Goal: Transaction & Acquisition: Purchase product/service

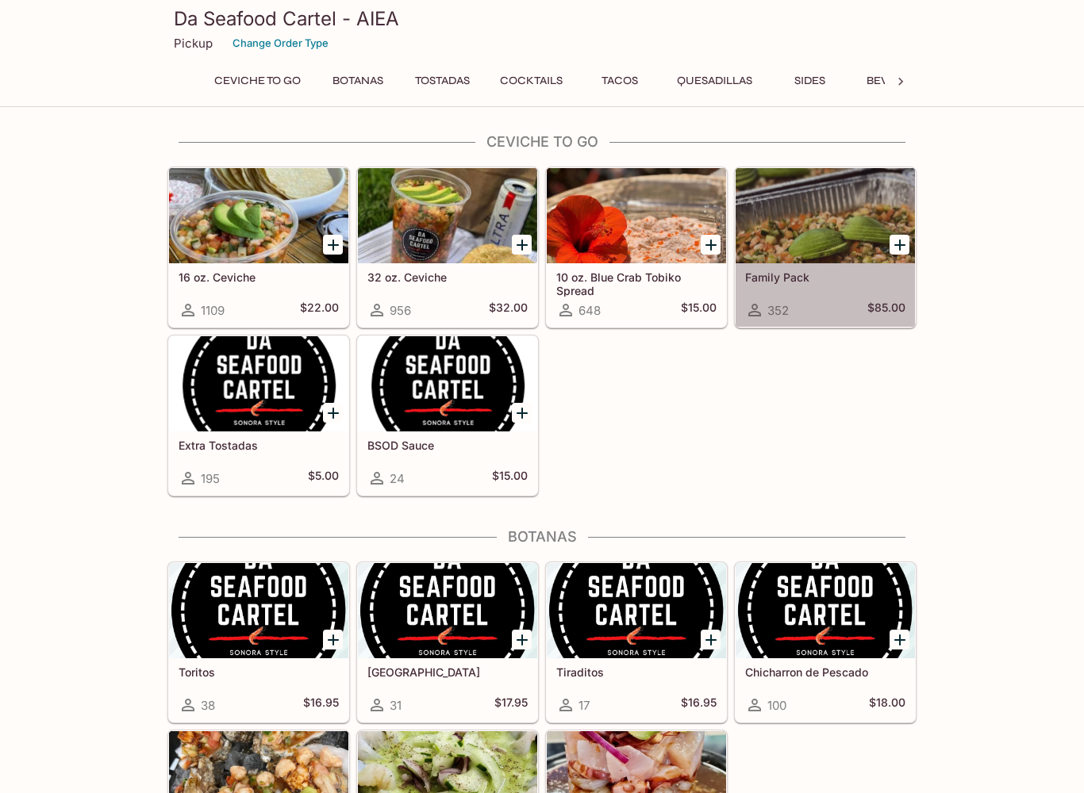
click at [815, 244] on div at bounding box center [824, 215] width 179 height 95
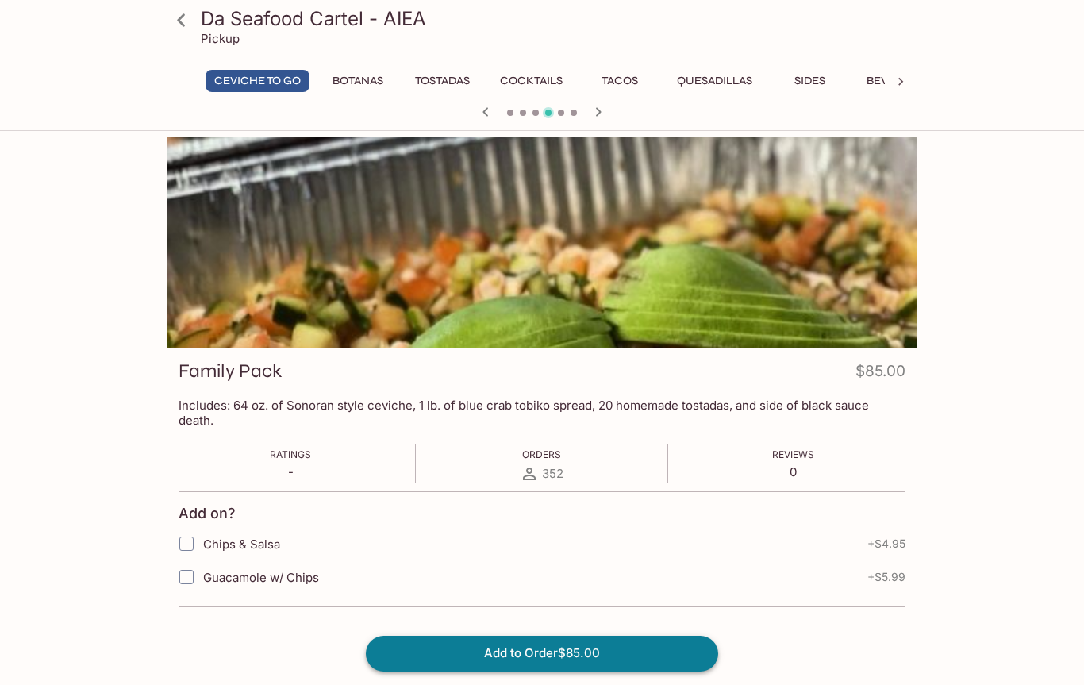
click at [536, 659] on button "Add to Order $85.00" at bounding box center [542, 652] width 352 height 35
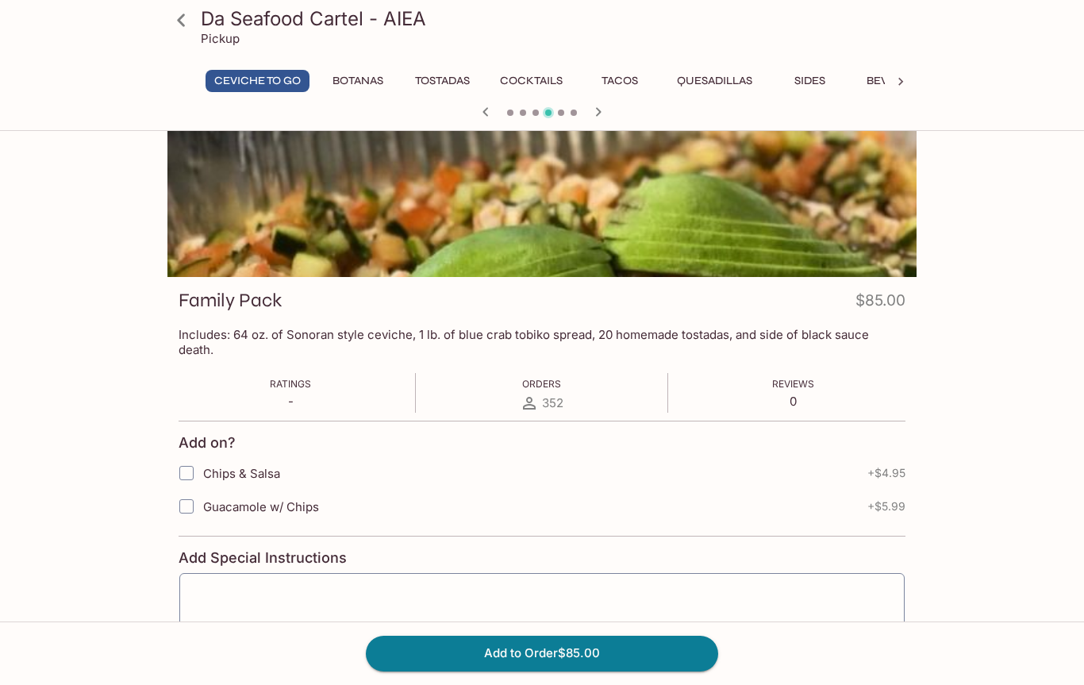
scroll to position [69, 0]
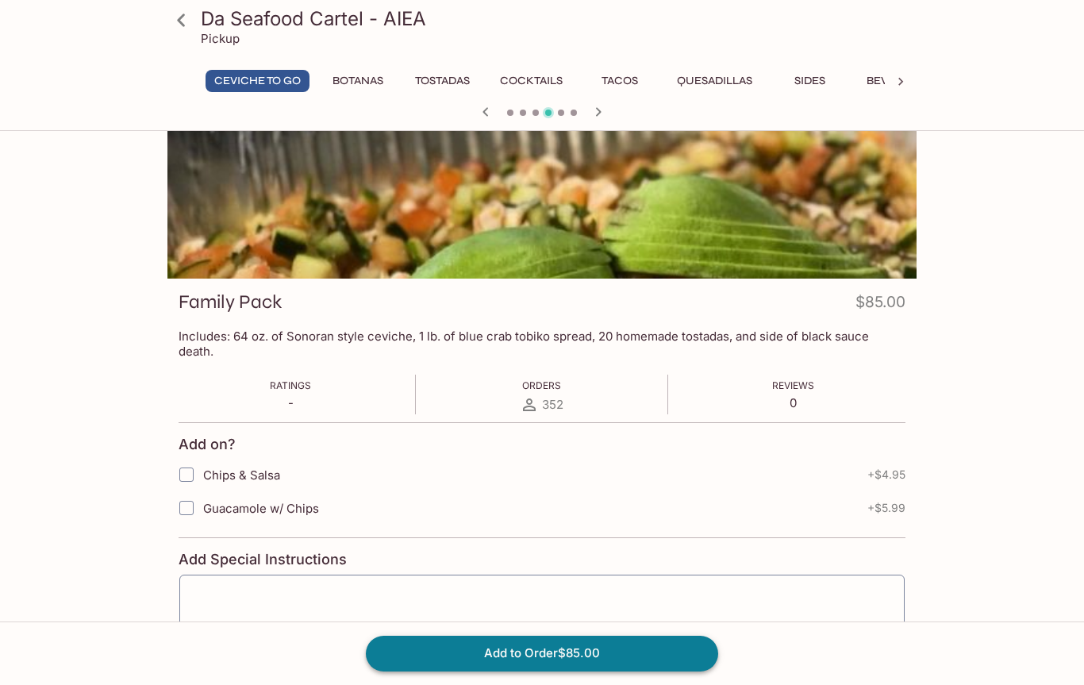
click at [548, 658] on button "Add to Order $85.00" at bounding box center [542, 652] width 352 height 35
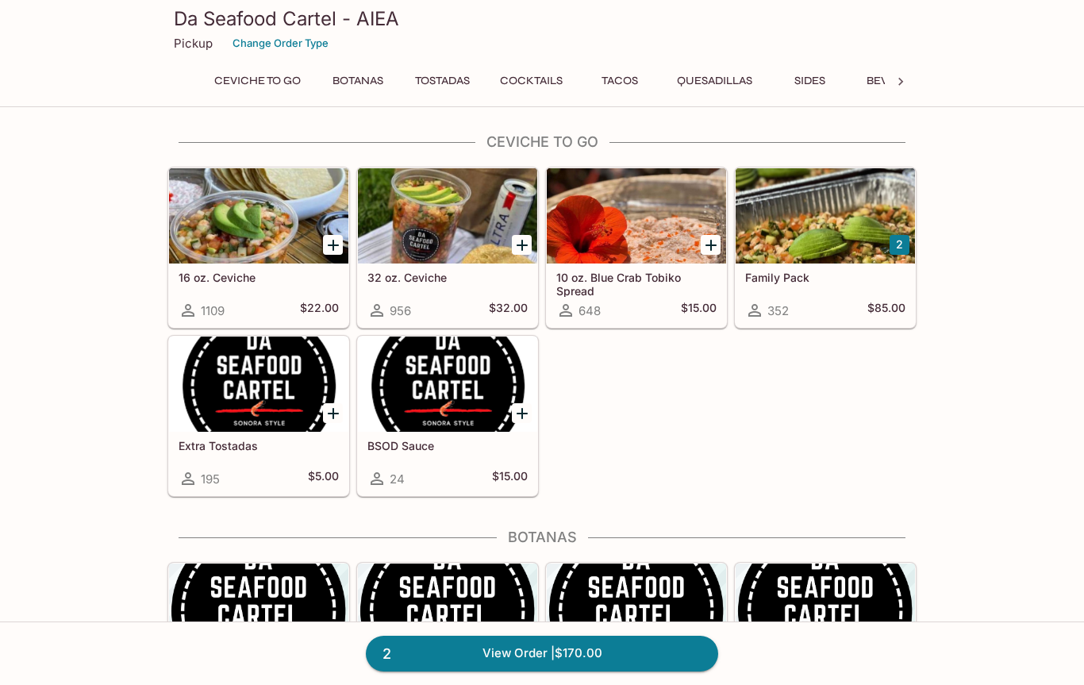
click at [267, 392] on div at bounding box center [258, 383] width 179 height 95
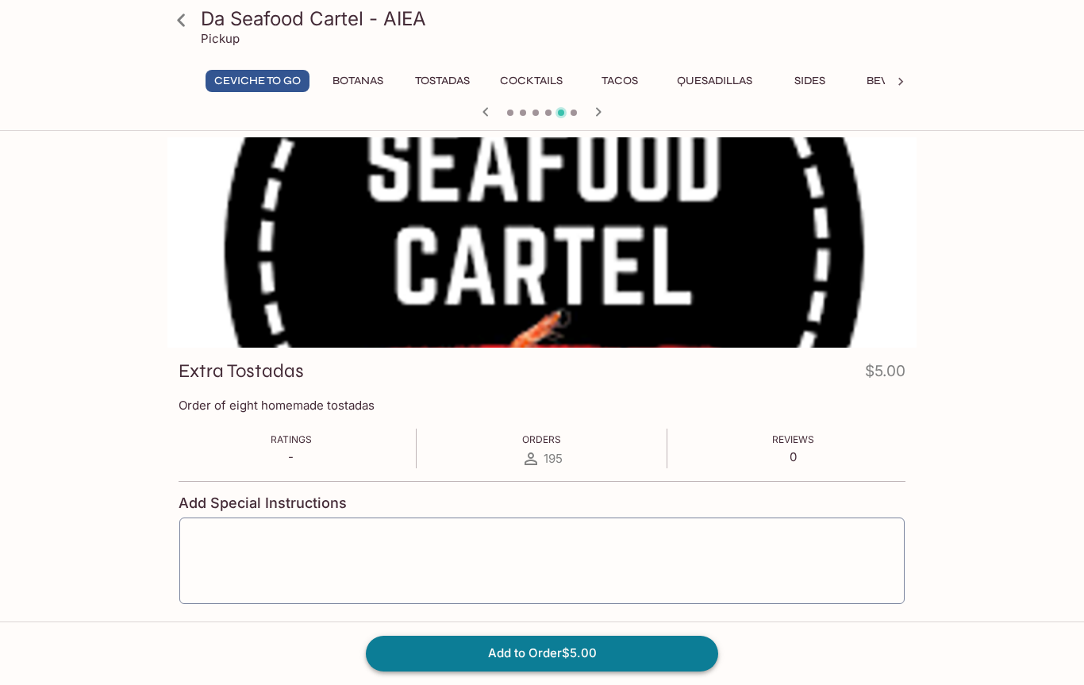
click at [544, 657] on button "Add to Order $5.00" at bounding box center [542, 652] width 352 height 35
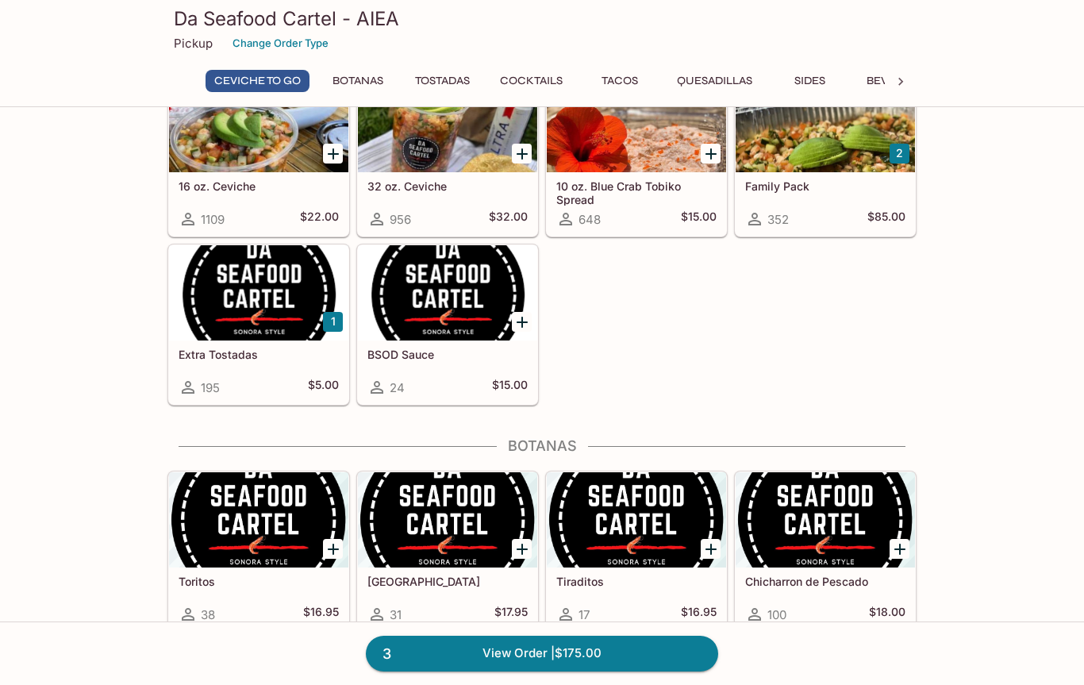
scroll to position [90, 0]
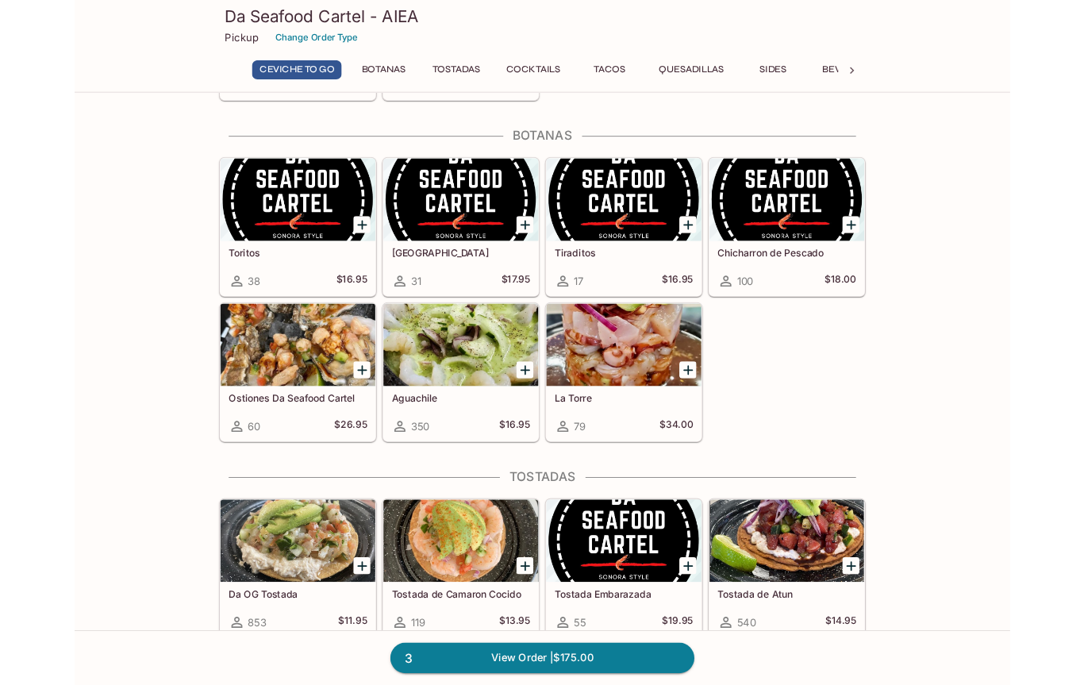
scroll to position [378, 0]
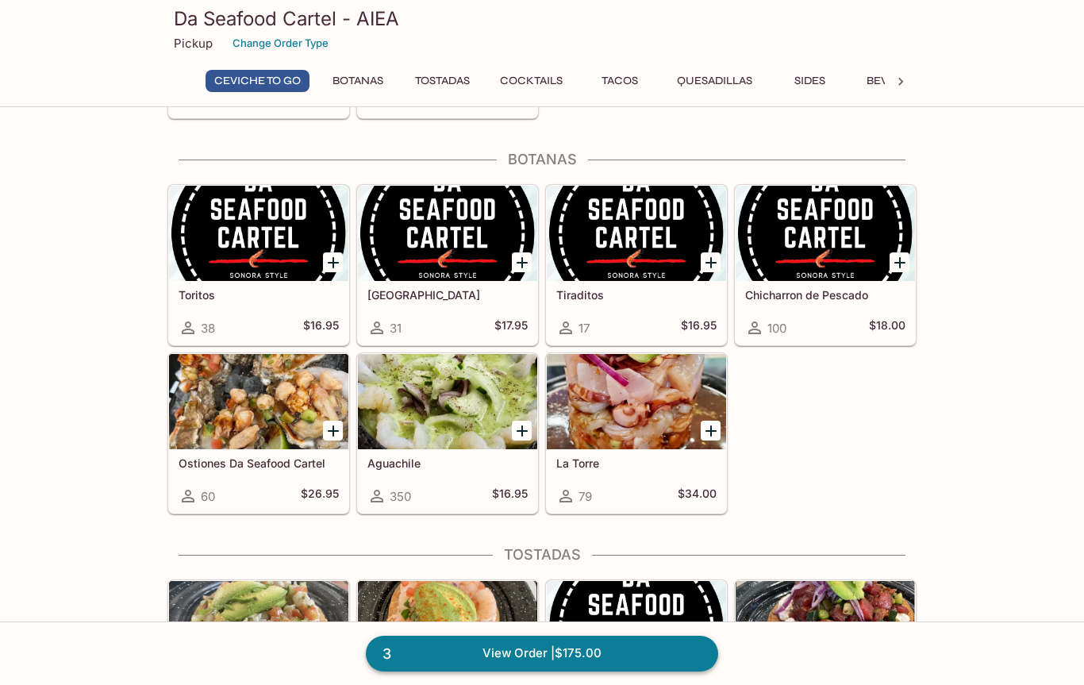
click at [591, 658] on link "3 View Order | $175.00" at bounding box center [542, 652] width 352 height 35
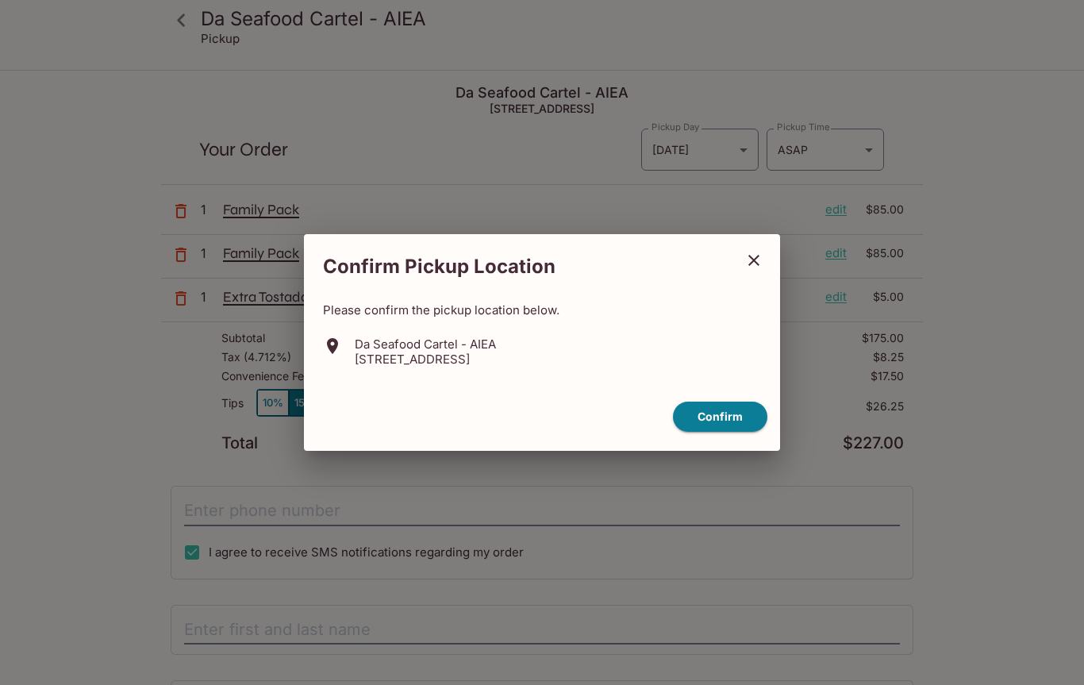
click at [752, 265] on icon "close" at bounding box center [753, 260] width 19 height 19
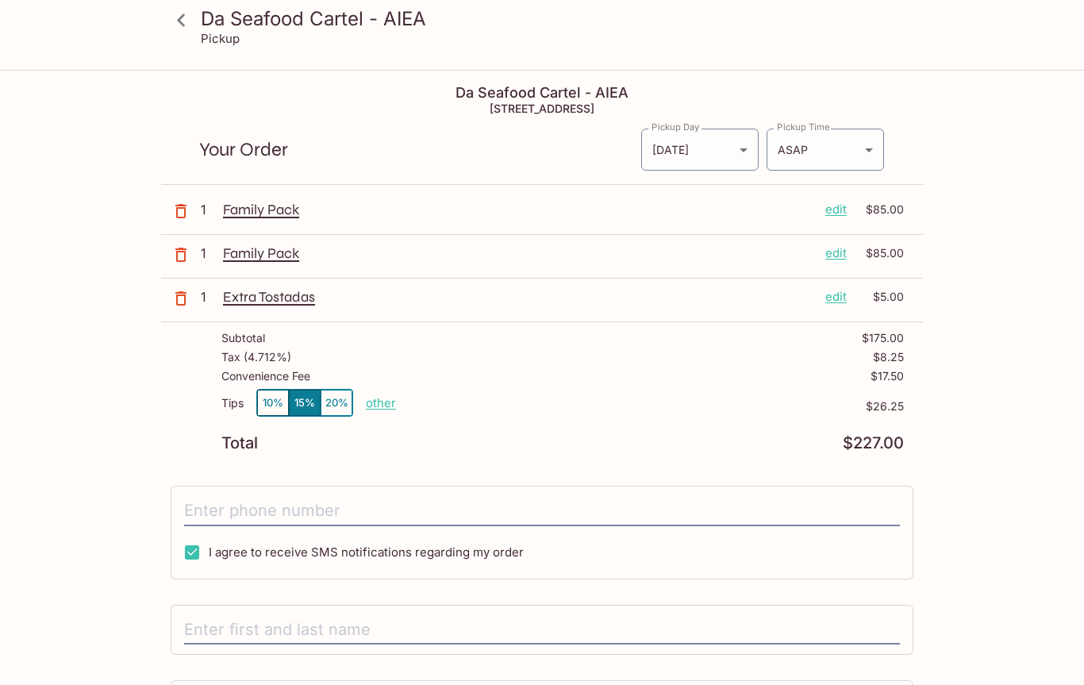
click at [175, 259] on icon "button" at bounding box center [180, 254] width 19 height 19
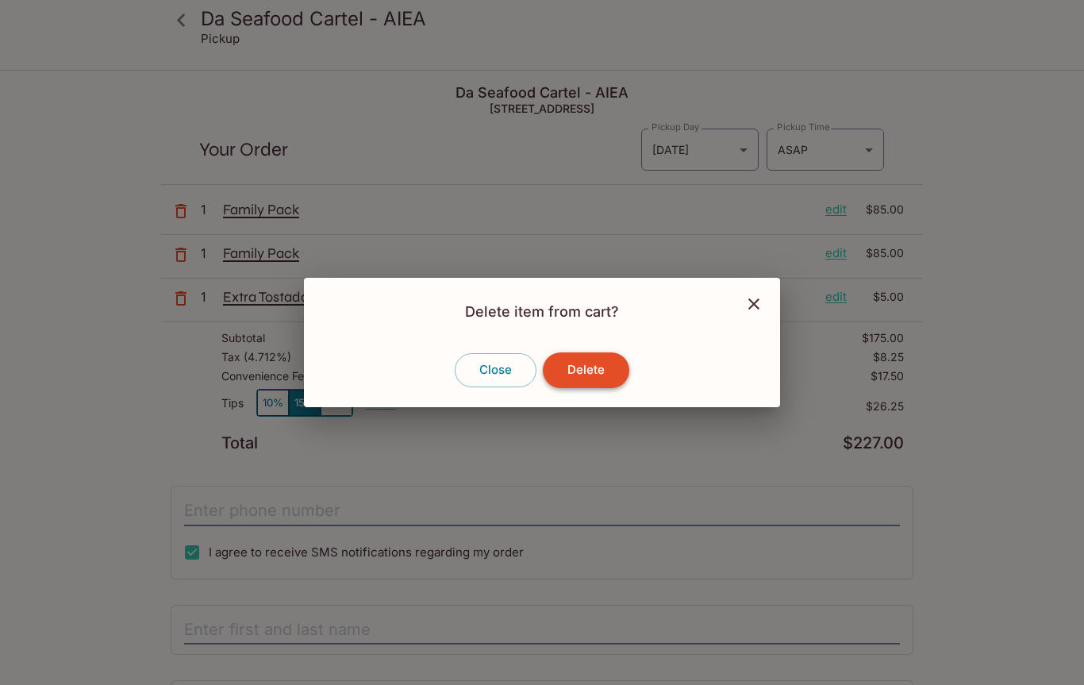
click at [590, 378] on button "Delete" at bounding box center [586, 369] width 86 height 35
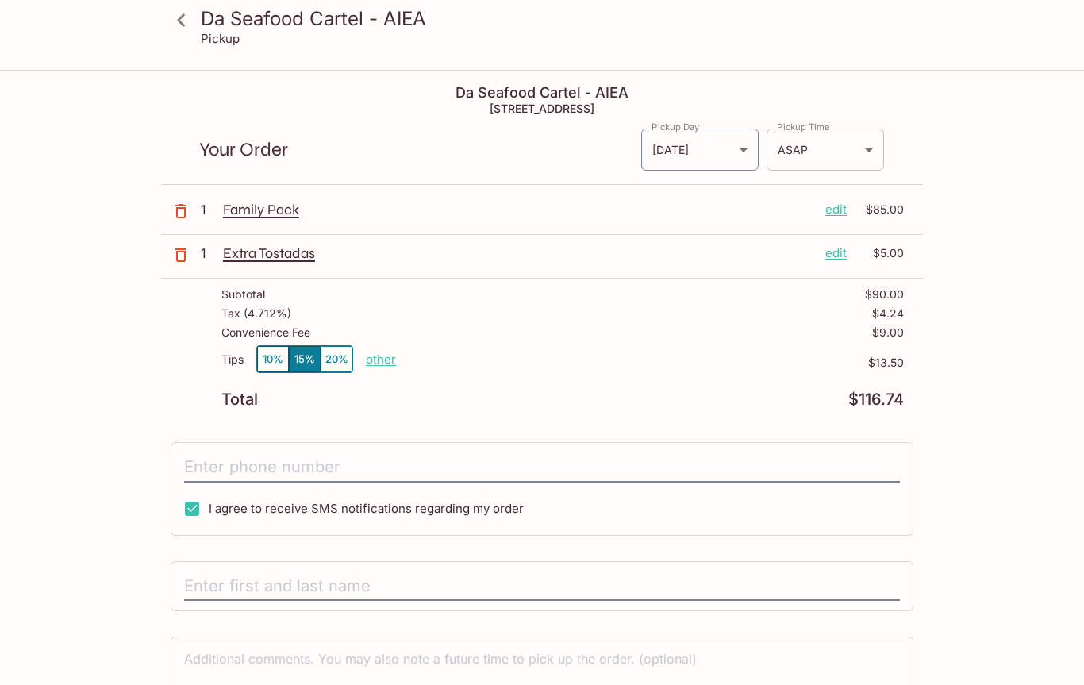
click at [846, 151] on body "Da Seafood Cartel - AIEA Pickup Da Seafood Cartel - AIEA 98-[STREET_ADDRESS] Yo…" at bounding box center [542, 413] width 1084 height 685
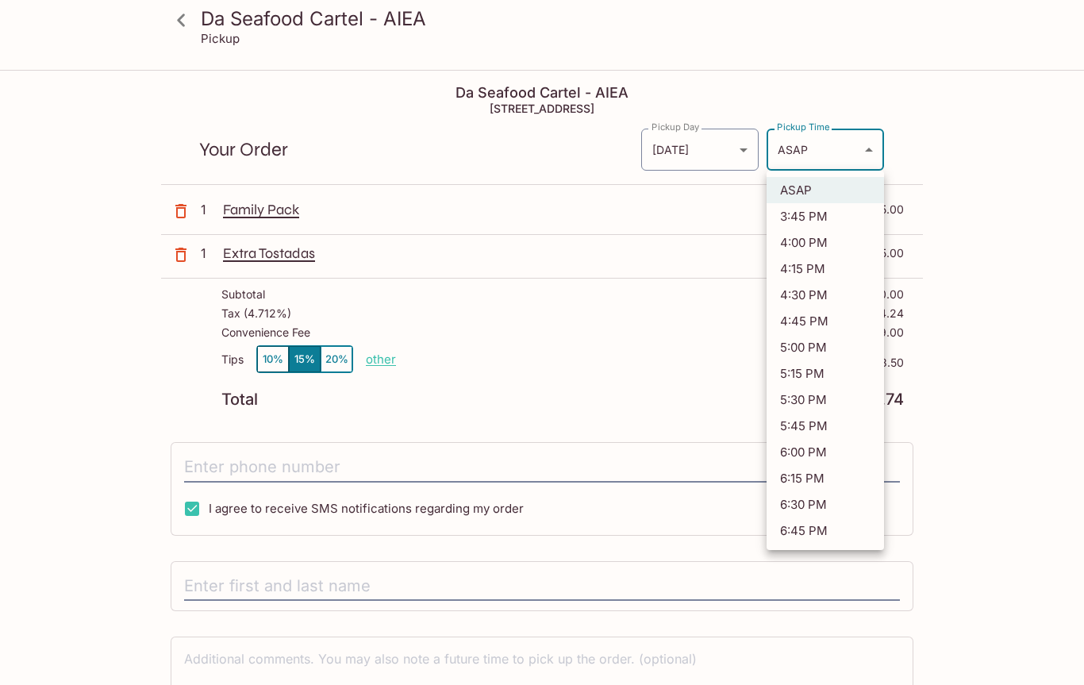
click at [816, 216] on li "3:45 PM" at bounding box center [824, 216] width 117 height 26
type input "[DATE]T01:45:17.000000Z"
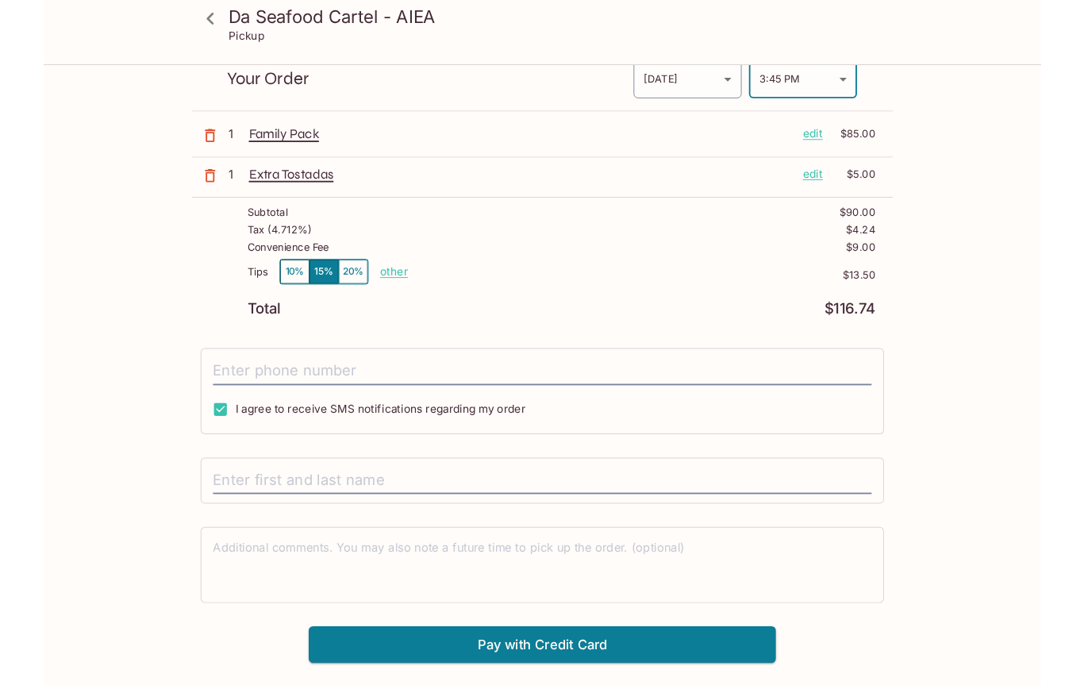
scroll to position [98, 0]
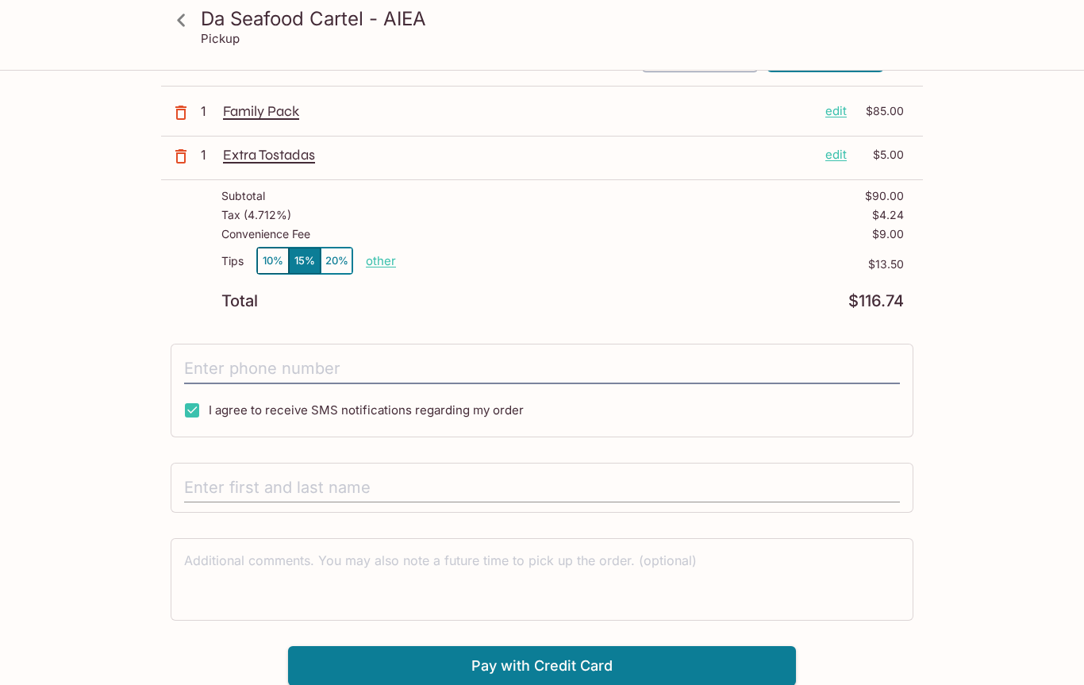
click at [224, 481] on input "text" at bounding box center [541, 488] width 715 height 30
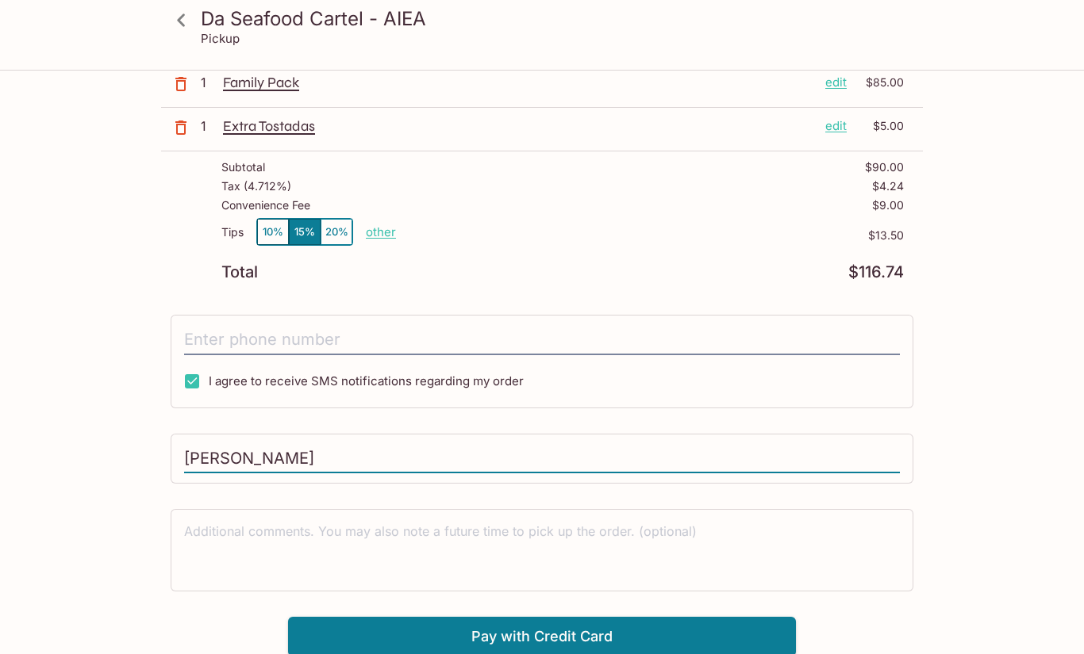
scroll to position [129, 0]
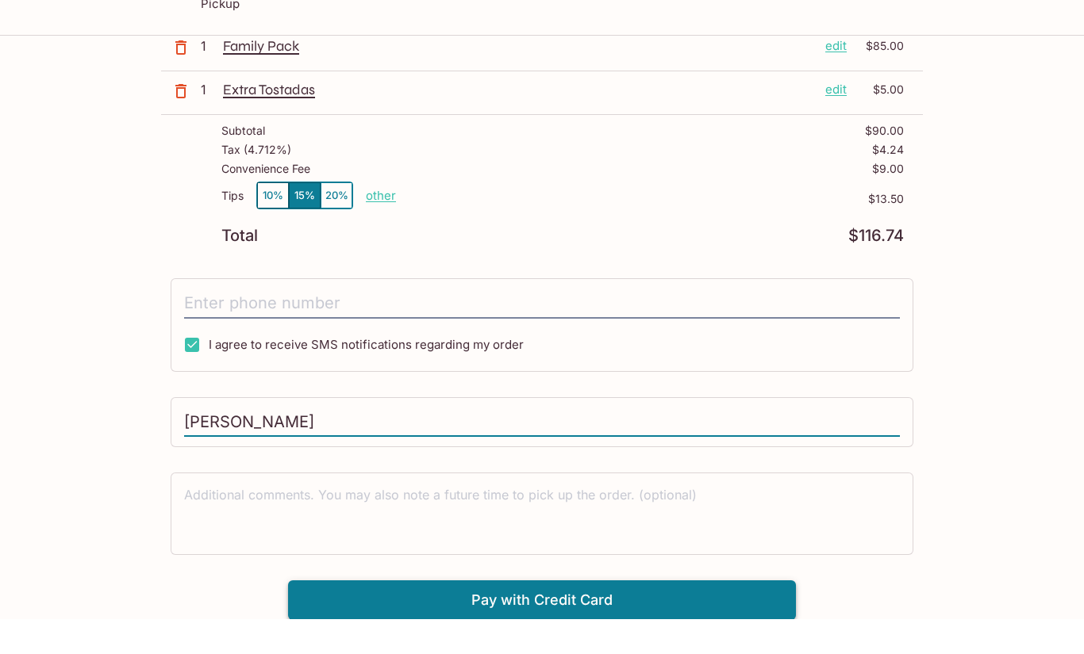
type input "[PERSON_NAME]"
click at [557, 616] on button "Pay with Credit Card" at bounding box center [542, 636] width 508 height 40
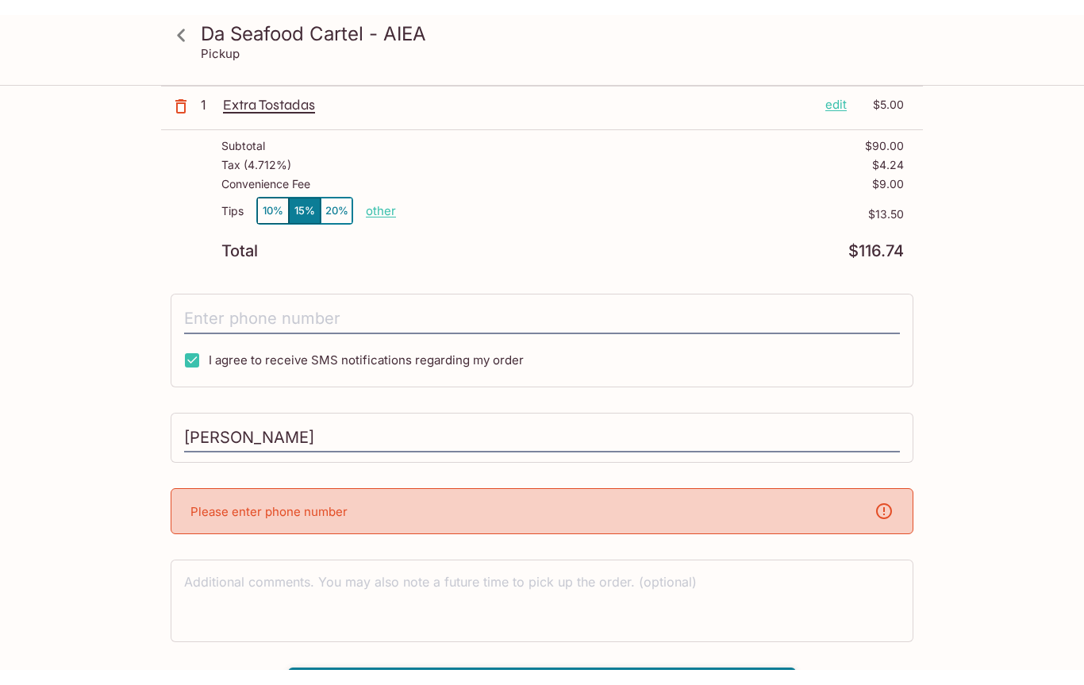
scroll to position [170, 0]
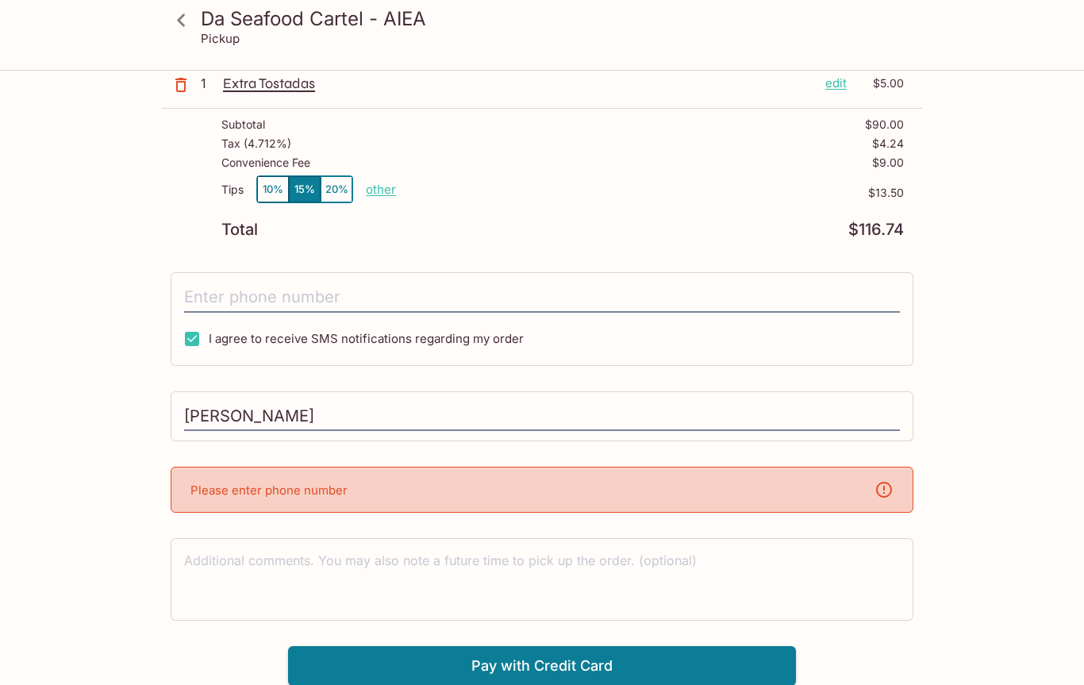
click at [334, 496] on p "Please enter phone number" at bounding box center [268, 489] width 157 height 15
click at [344, 503] on div "Please enter phone number" at bounding box center [542, 489] width 742 height 46
click at [377, 505] on div "Please enter phone number" at bounding box center [542, 489] width 742 height 46
click at [233, 294] on input "tel" at bounding box center [541, 297] width 715 height 30
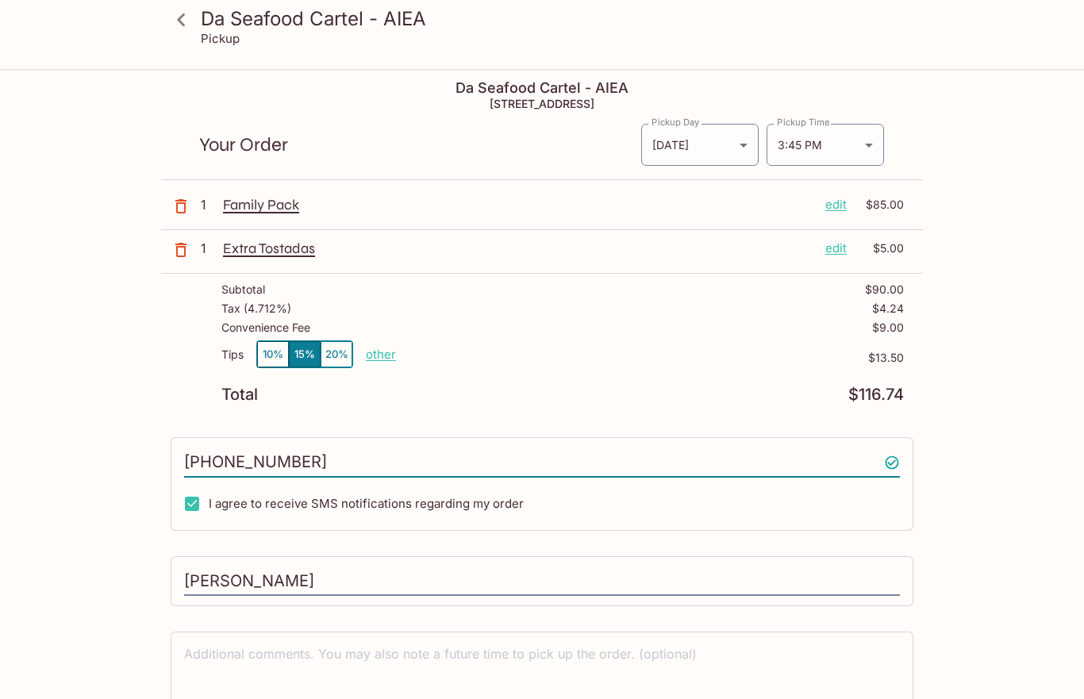
scroll to position [6, 0]
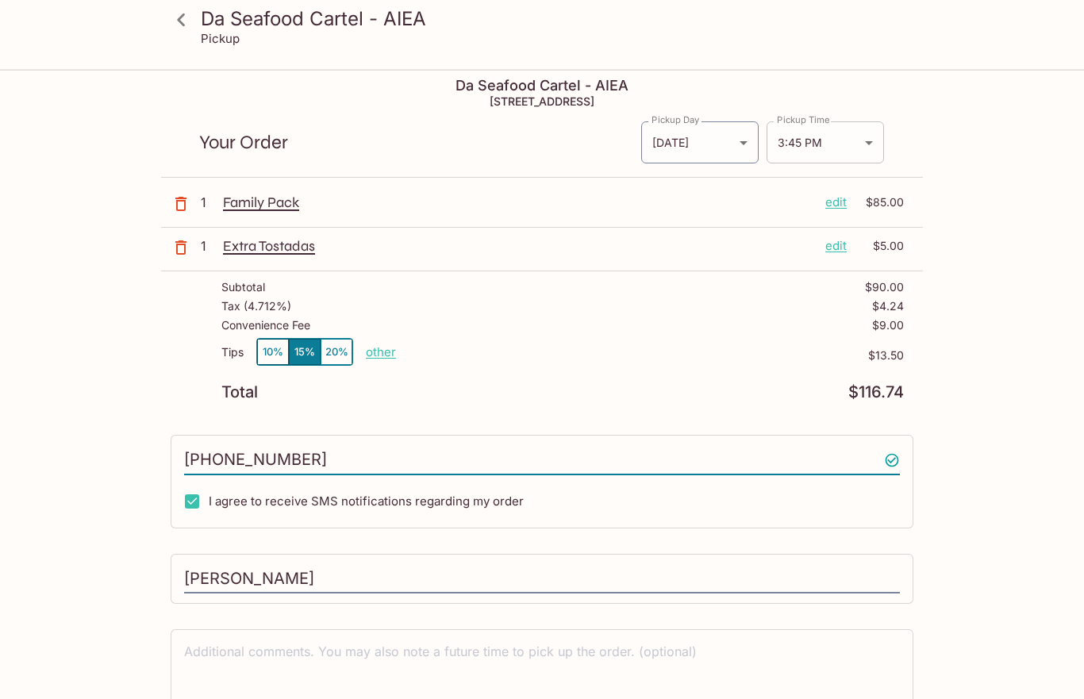
type input "[PHONE_NUMBER]"
click at [867, 149] on body "Da Seafood Cartel - AIEA Pickup Da Seafood Cartel - AIEA 98-[STREET_ADDRESS] Yo…" at bounding box center [542, 414] width 1084 height 699
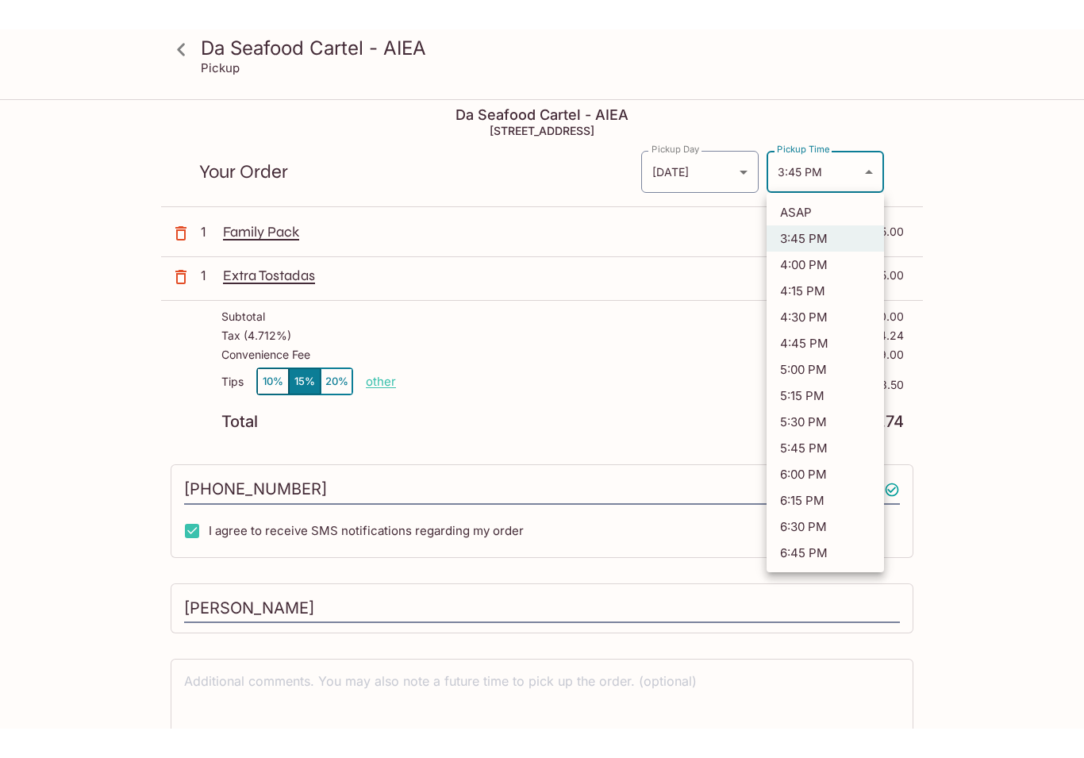
scroll to position [0, 0]
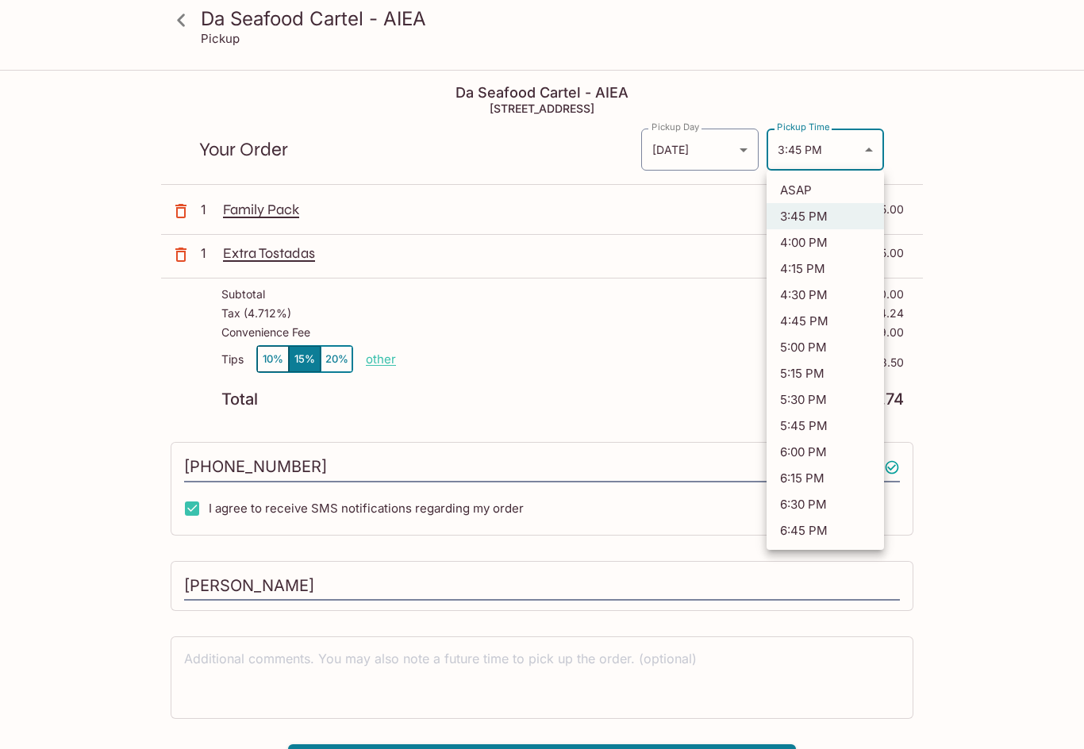
click at [813, 242] on li "4:00 PM" at bounding box center [824, 242] width 117 height 26
type input "[DATE]T02:00:17.000000Z"
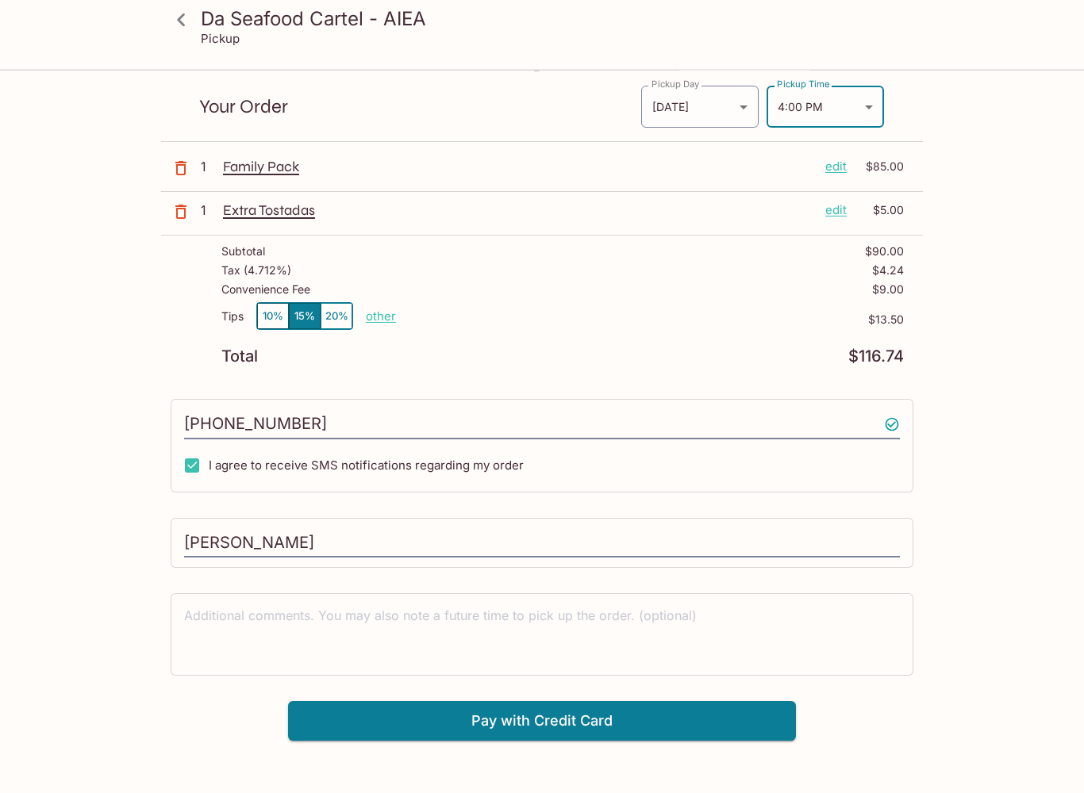
scroll to position [44, 0]
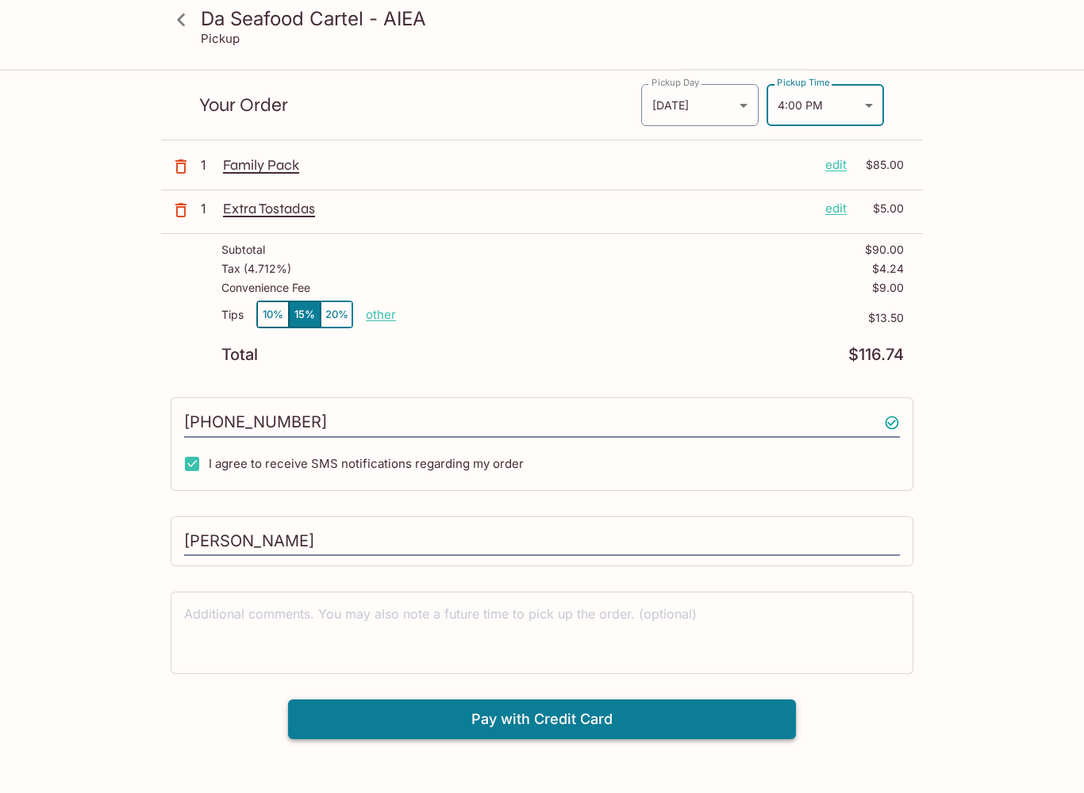
click at [578, 684] on button "Pay with Credit Card" at bounding box center [542, 720] width 508 height 40
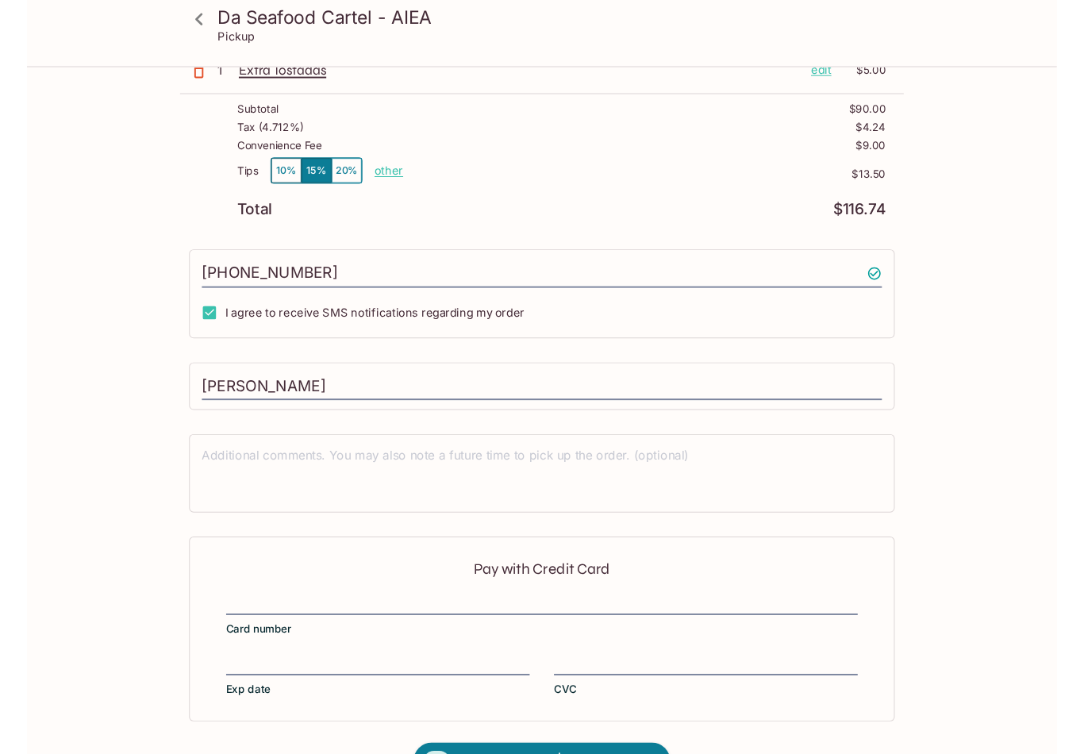
scroll to position [228, 0]
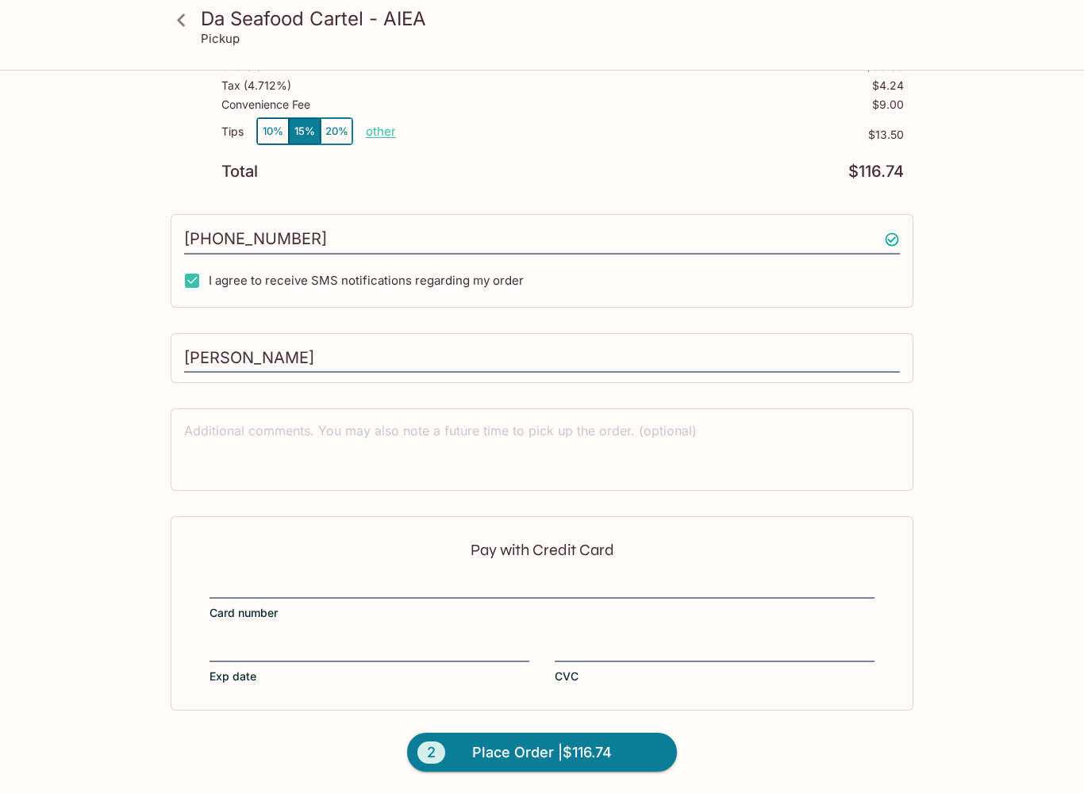
click at [219, 577] on div at bounding box center [541, 588] width 665 height 22
click at [219, 577] on input "Card number" at bounding box center [541, 577] width 665 height 1
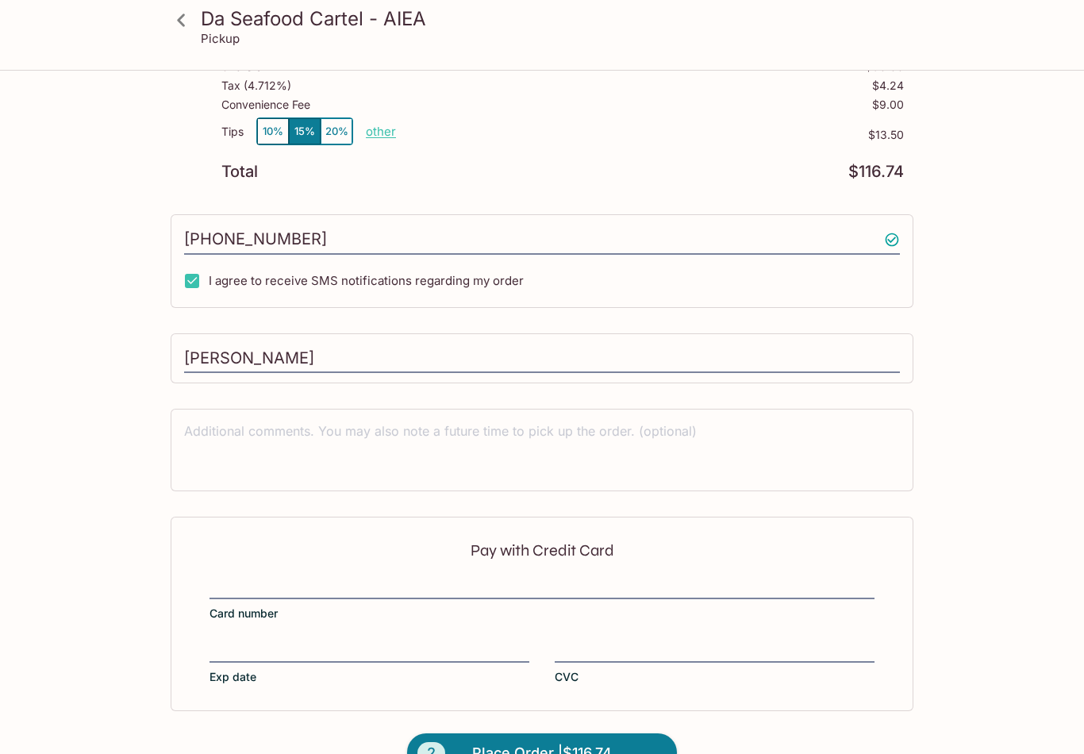
click at [277, 630] on div "Pay with Credit Card Card number Exp date CVC" at bounding box center [542, 613] width 742 height 194
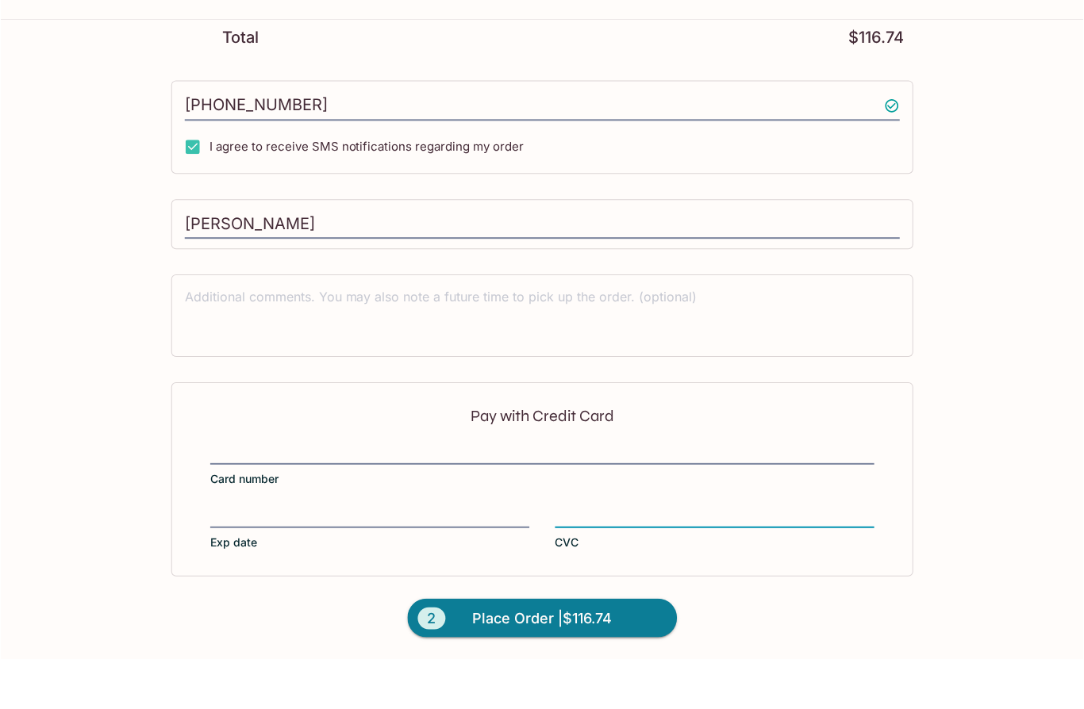
scroll to position [312, 0]
click at [596, 656] on span "Place Order | $116.74" at bounding box center [542, 668] width 140 height 25
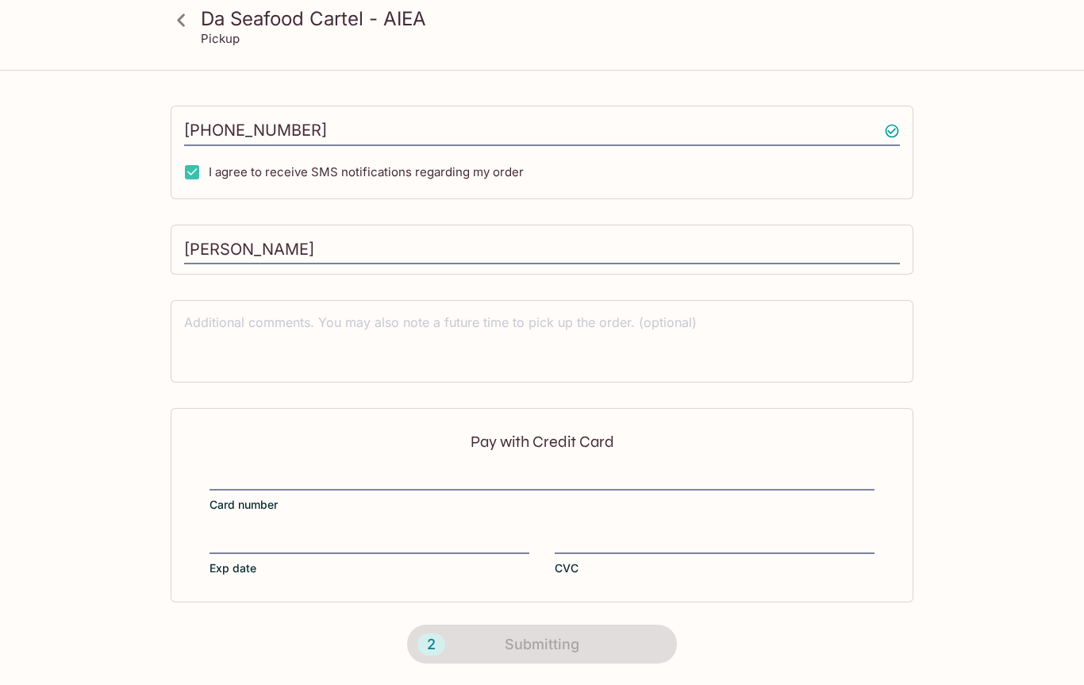
scroll to position [236, 0]
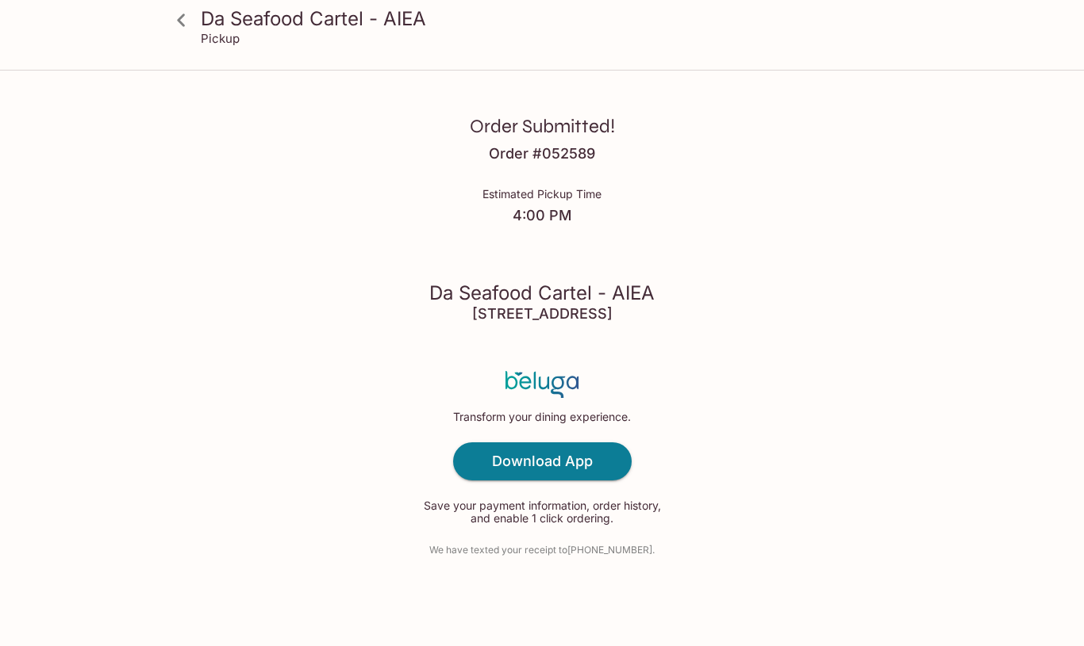
click at [1062, 2] on div "Da Seafood Cartel - AIEA Pickup" at bounding box center [542, 35] width 1084 height 71
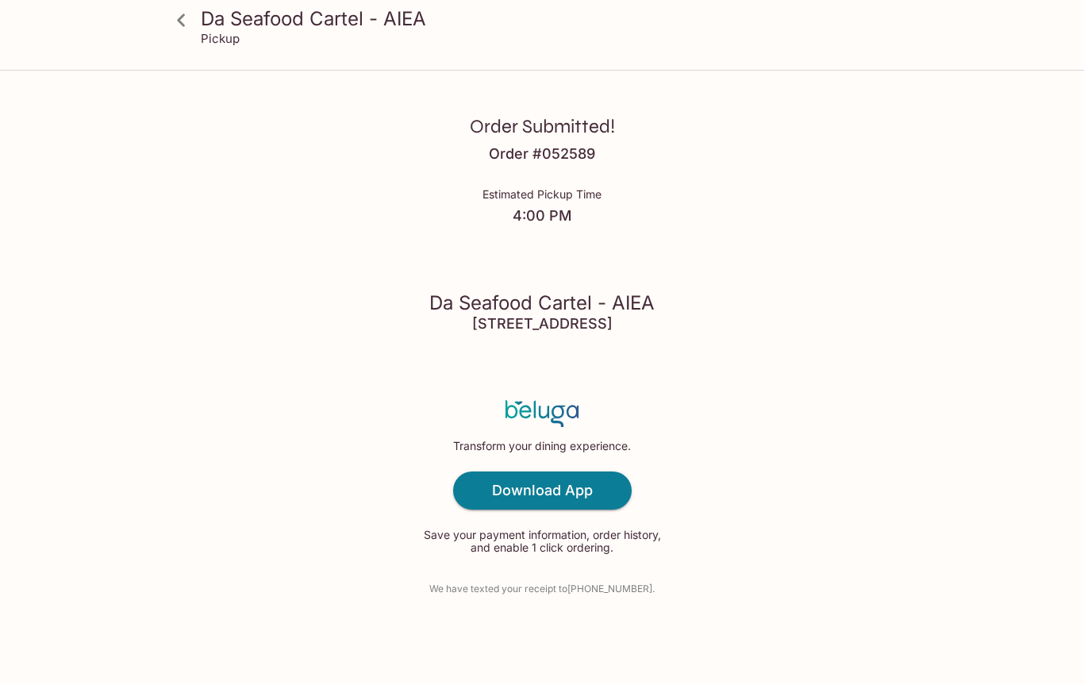
click at [266, 48] on div "Da Seafood Cartel - AIEA Pickup" at bounding box center [541, 31] width 761 height 63
click at [529, 486] on h4 "Download App" at bounding box center [542, 489] width 101 height 17
click at [502, 554] on div "Transform your dining experience. Download App Save your payment information, o…" at bounding box center [542, 476] width 246 height 209
click at [510, 554] on p "Save your payment information, order history, and enable 1 click ordering." at bounding box center [542, 540] width 246 height 25
click at [539, 617] on div "Order Submitted! Order # 052589 Estimated Pickup Time 4:00 PM Da Seafood Cartel…" at bounding box center [541, 342] width 1015 height 685
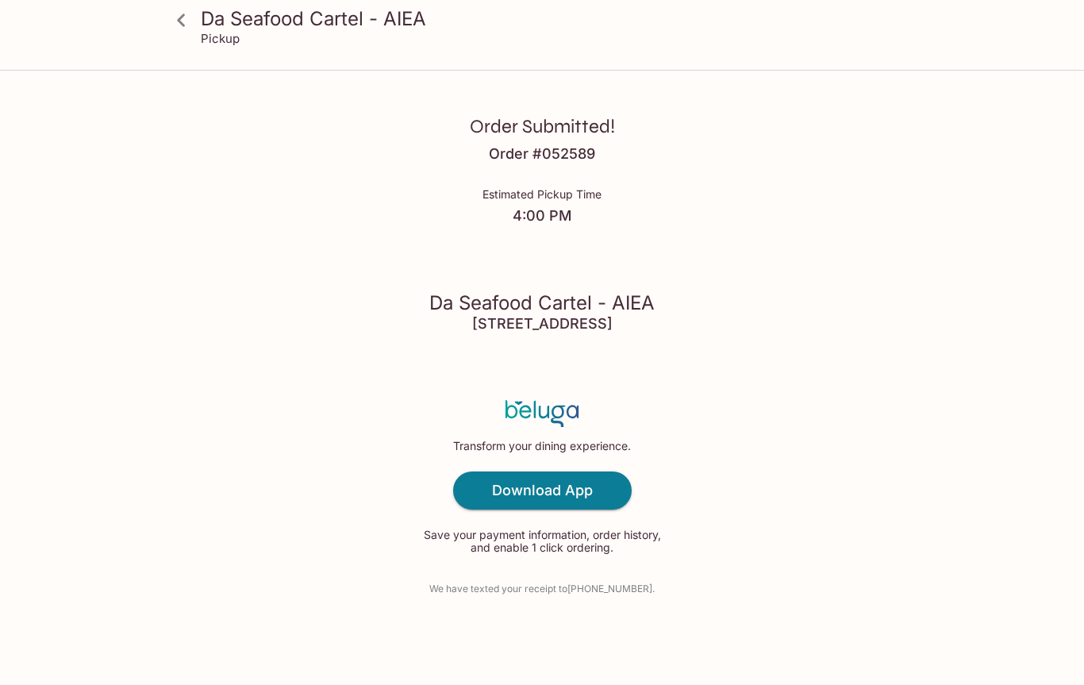
click at [538, 617] on div "Order Submitted! Order # 052589 Estimated Pickup Time 4:00 PM Da Seafood Cartel…" at bounding box center [541, 342] width 1015 height 685
click at [533, 594] on p "We have texted your receipt to [PHONE_NUMBER] ." at bounding box center [541, 588] width 225 height 15
click at [719, 617] on div "Order Submitted! Order # 052589 Estimated Pickup Time 4:00 PM Da Seafood Cartel…" at bounding box center [541, 342] width 1015 height 685
click at [587, 602] on div "Order Submitted! Order # 052589 Estimated Pickup Time 4:00 PM Da Seafood Cartel…" at bounding box center [541, 342] width 1015 height 685
click at [578, 590] on p "We have texted your receipt to [PHONE_NUMBER] ." at bounding box center [541, 588] width 225 height 15
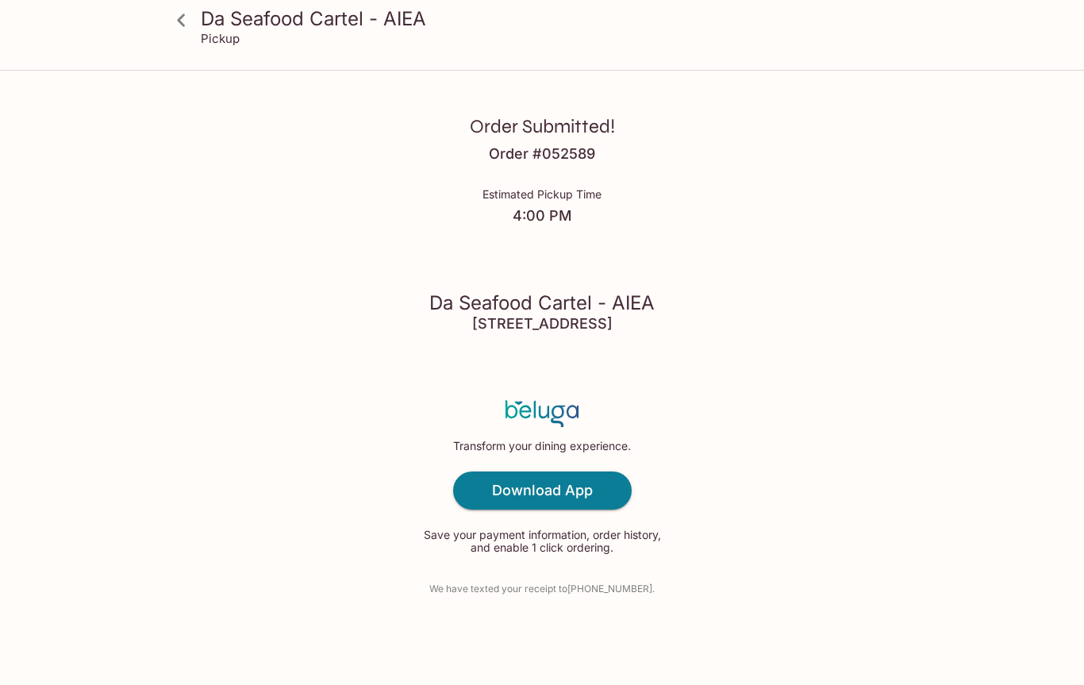
click at [578, 589] on p "We have texted your receipt to [PHONE_NUMBER] ." at bounding box center [541, 588] width 225 height 15
click at [554, 584] on p "We have texted your receipt to [PHONE_NUMBER] ." at bounding box center [541, 588] width 225 height 15
click at [553, 584] on p "We have texted your receipt to [PHONE_NUMBER] ." at bounding box center [541, 588] width 225 height 15
click at [561, 579] on div "Transform your dining experience. Download App Save your payment information, o…" at bounding box center [542, 476] width 246 height 209
click at [755, 565] on div "Order Submitted! Order # 052589 Estimated Pickup Time 4:00 PM Da Seafood Cartel…" at bounding box center [541, 342] width 1015 height 685
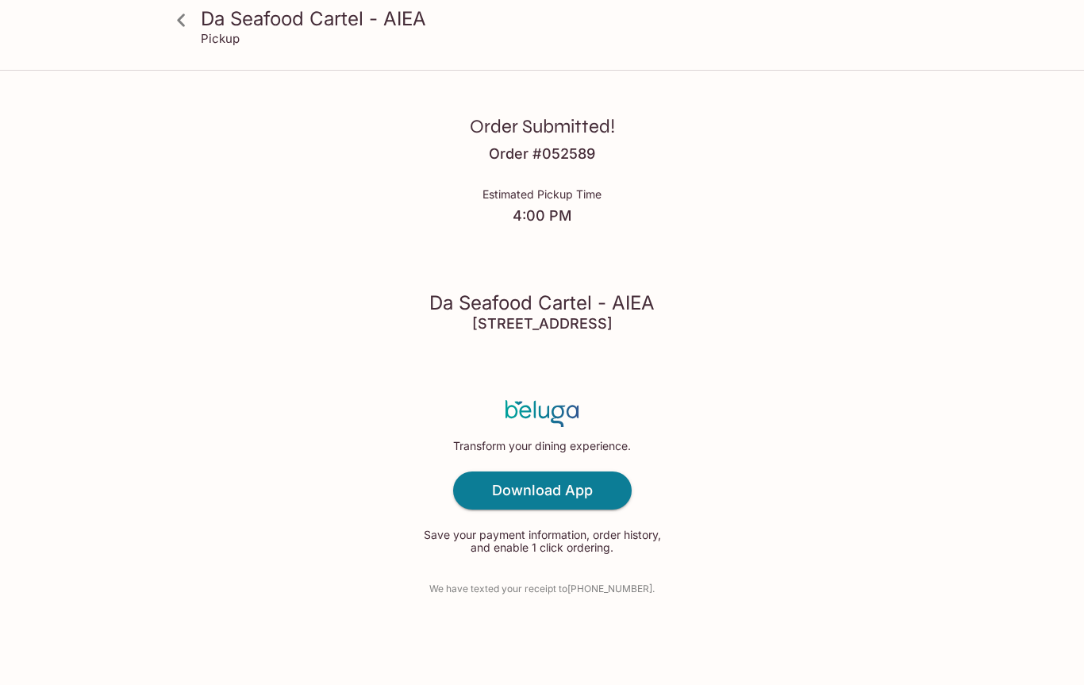
click at [926, 475] on div "Order Submitted! Order # 052589 Estimated Pickup Time 4:00 PM Da Seafood Cartel…" at bounding box center [541, 342] width 1015 height 685
click at [187, 35] on link at bounding box center [181, 20] width 40 height 40
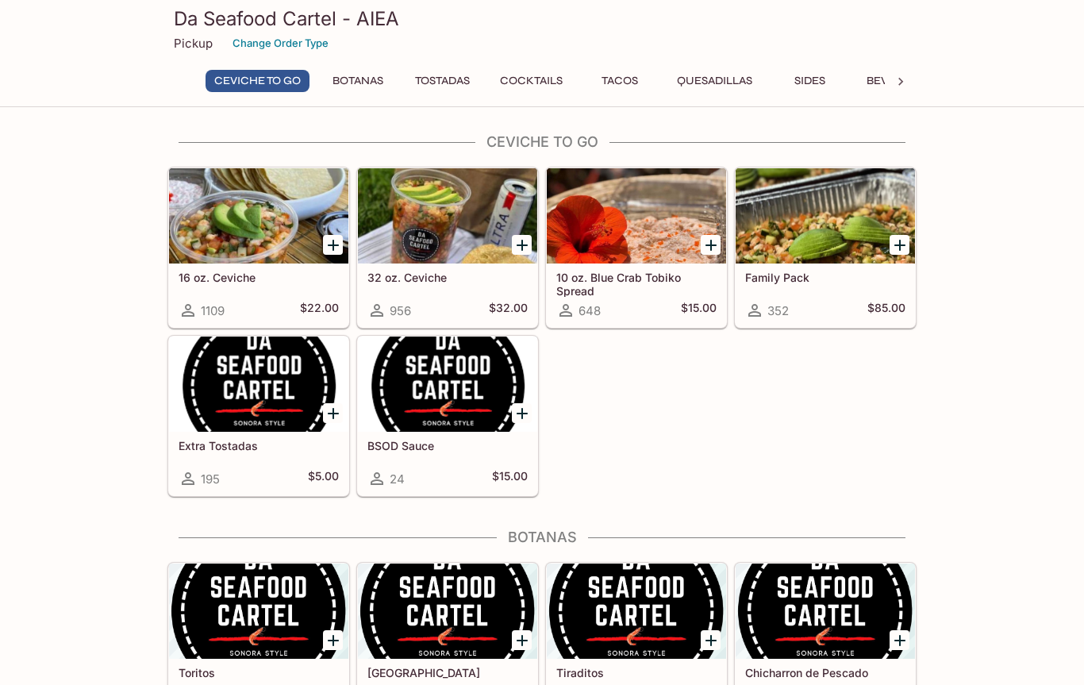
click at [188, 50] on p "Pickup" at bounding box center [193, 43] width 39 height 15
click at [266, 46] on button "Change Order Type" at bounding box center [280, 43] width 110 height 25
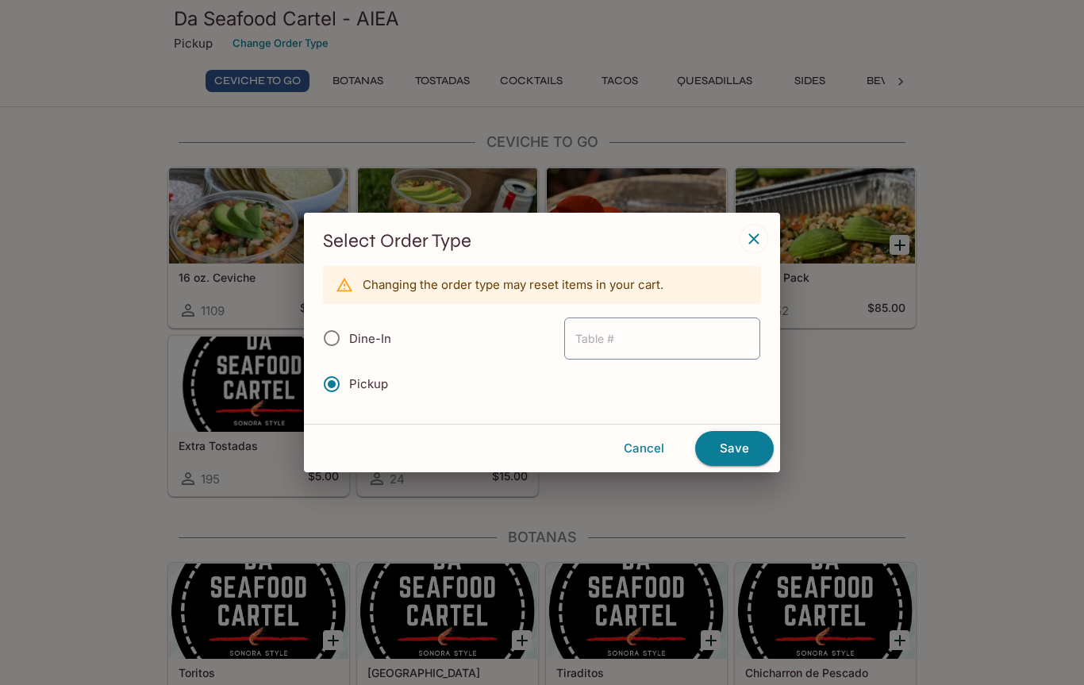
click at [25, 372] on div "Select Order Type Changing the order type may reset items in your cart. Dine-In…" at bounding box center [542, 342] width 1084 height 685
